Goal: Navigation & Orientation: Find specific page/section

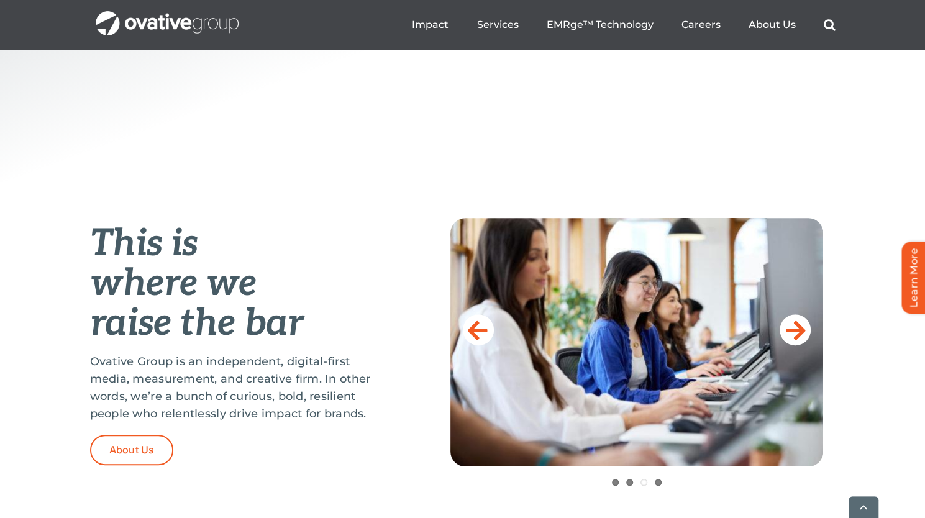
scroll to position [361, 0]
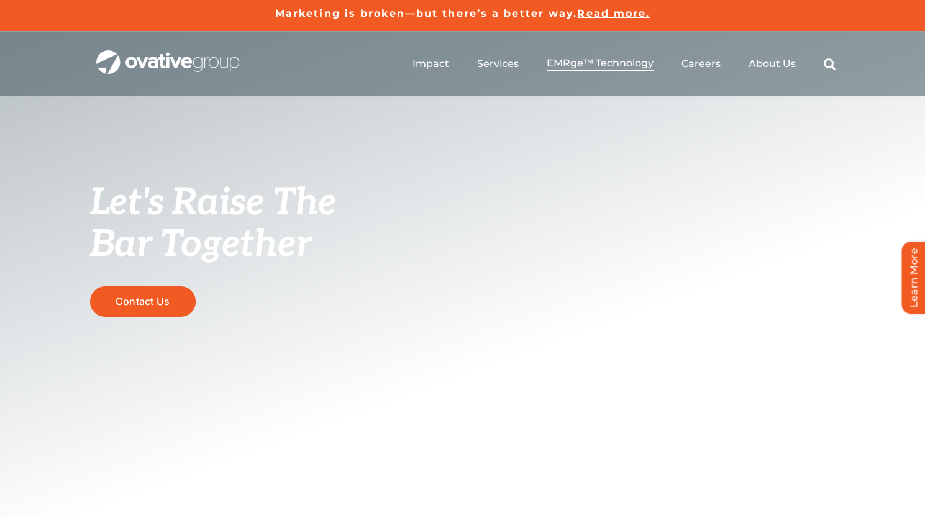
click at [573, 63] on span "EMRge™ Technology" at bounding box center [600, 63] width 107 height 12
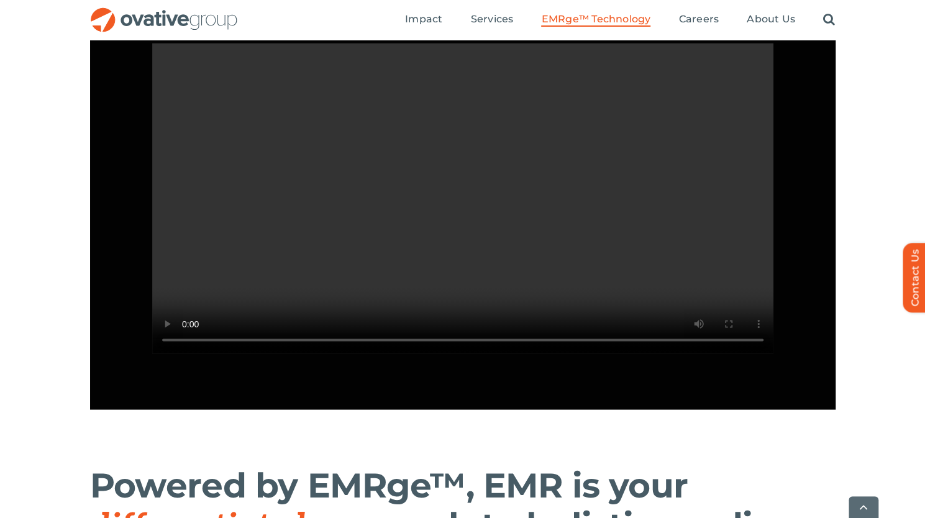
scroll to position [1199, 0]
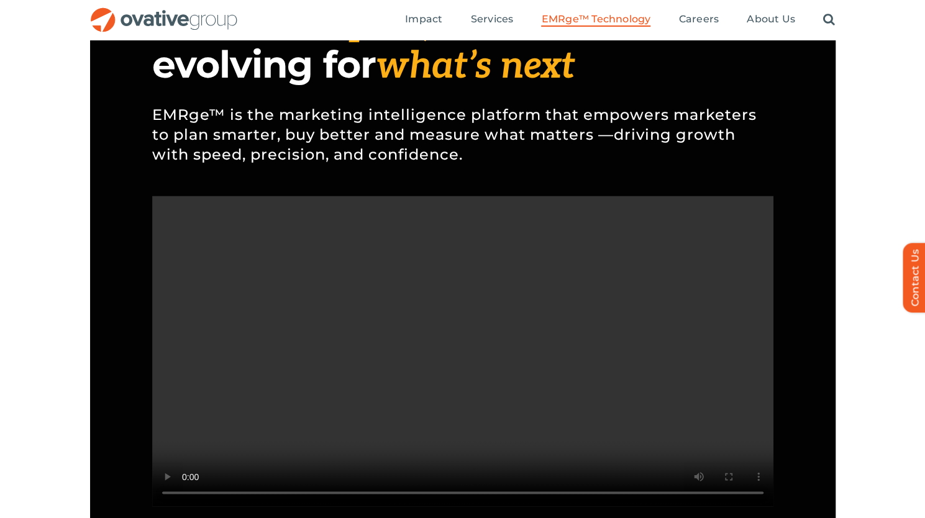
click at [470, 363] on video "Sorry, your browser doesn't support embedded videos." at bounding box center [462, 351] width 621 height 311
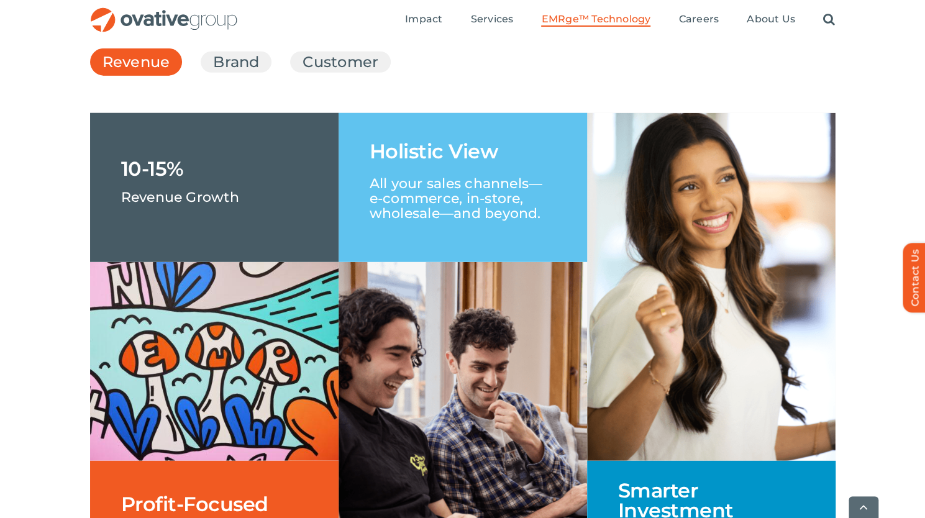
scroll to position [1879, 0]
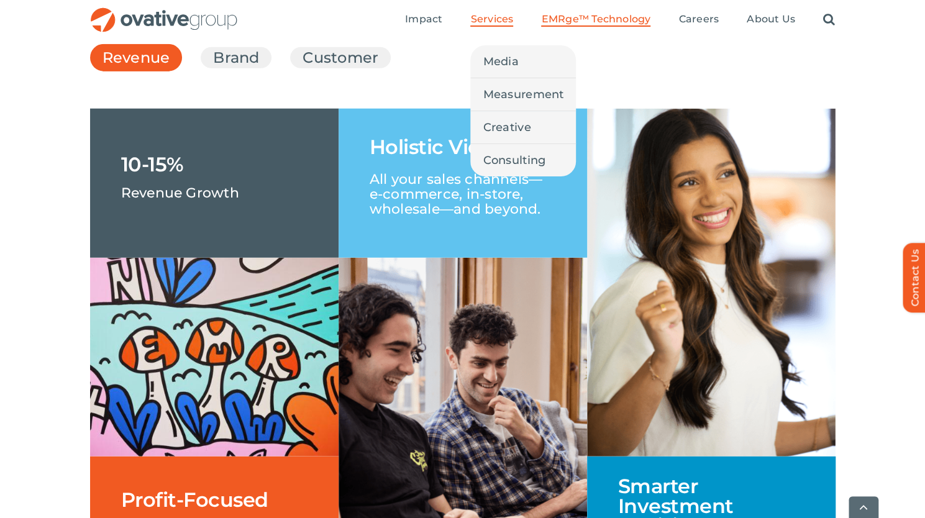
click at [504, 21] on span "Services" at bounding box center [491, 19] width 43 height 12
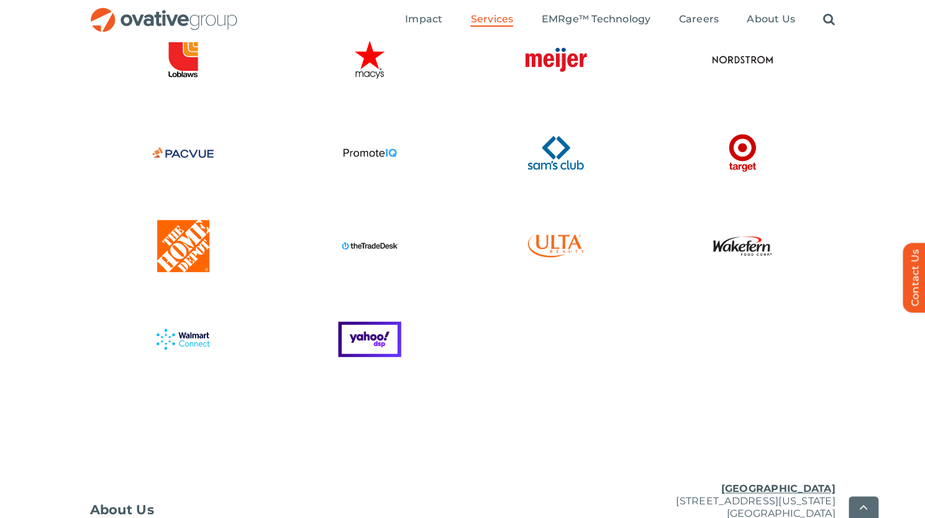
scroll to position [3398, 0]
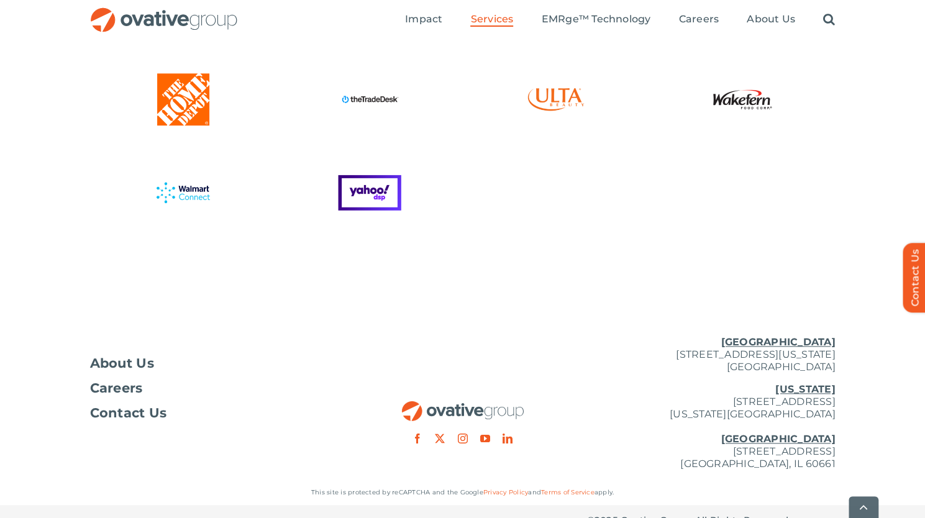
click at [565, 217] on div at bounding box center [556, 201] width 186 height 87
click at [460, 434] on link "instagram" at bounding box center [462, 439] width 10 height 10
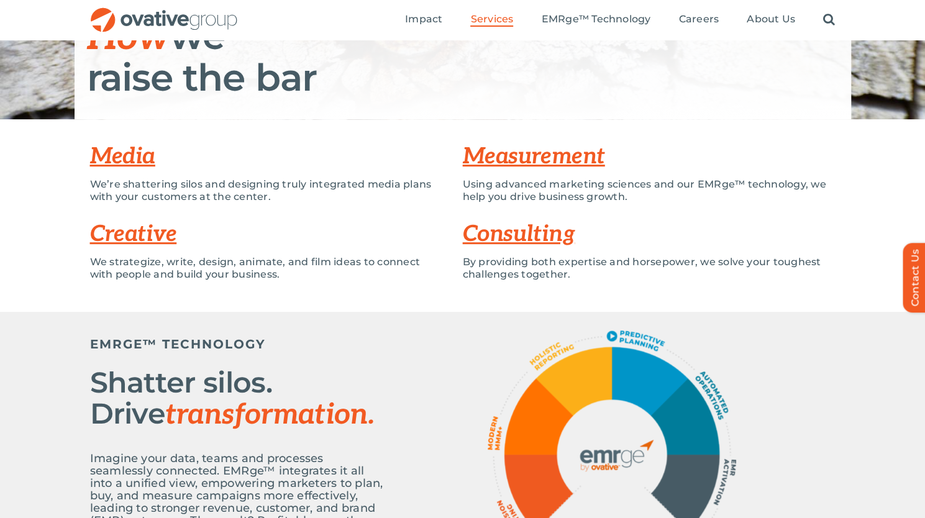
scroll to position [203, 0]
